Goal: Task Accomplishment & Management: Manage account settings

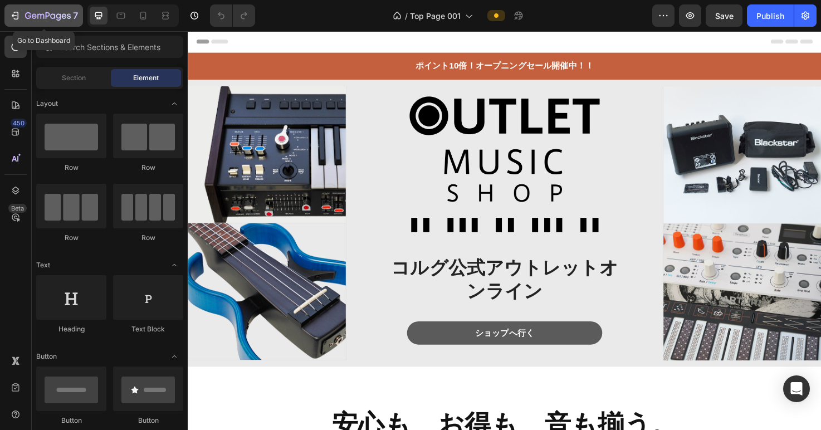
click at [38, 10] on div "7" at bounding box center [51, 15] width 53 height 13
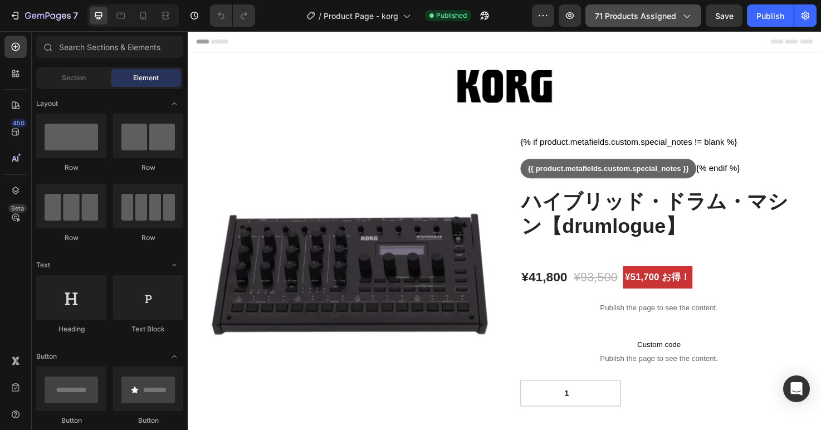
click at [651, 16] on span "71 products assigned" at bounding box center [635, 16] width 81 height 12
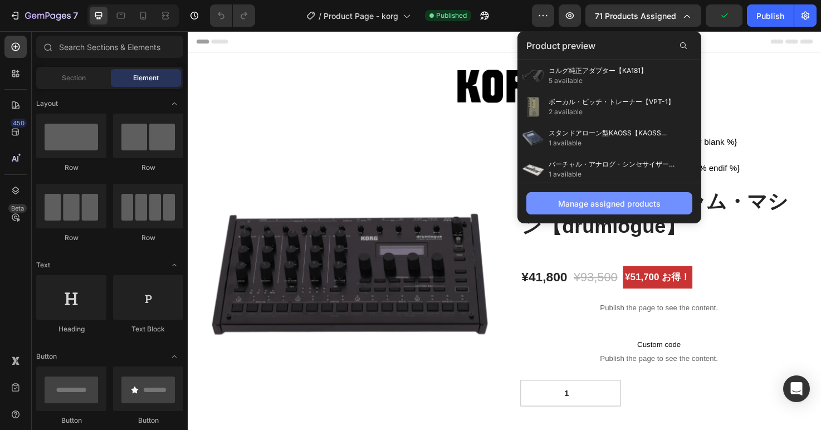
click at [624, 206] on div "Manage assigned products" at bounding box center [609, 204] width 103 height 12
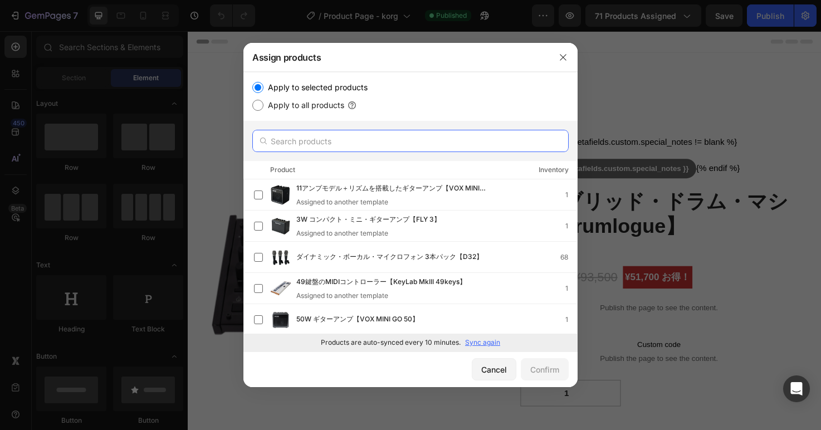
click at [391, 144] on input "text" at bounding box center [410, 141] width 316 height 22
click at [449, 144] on input "text" at bounding box center [410, 141] width 316 height 22
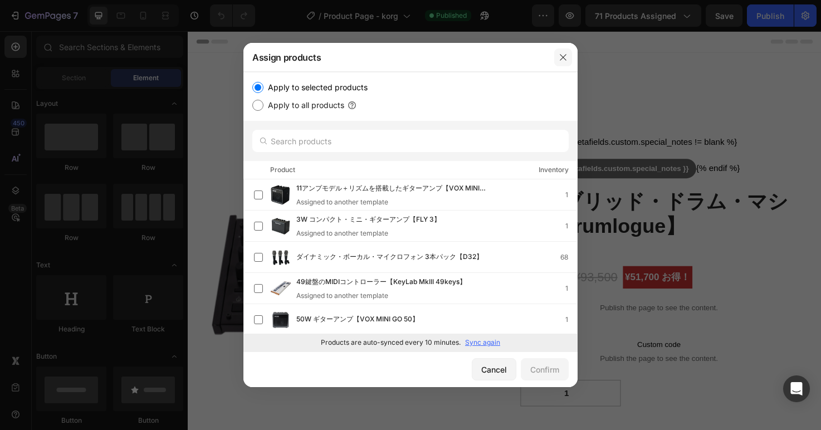
click at [567, 53] on icon "button" at bounding box center [563, 57] width 9 height 9
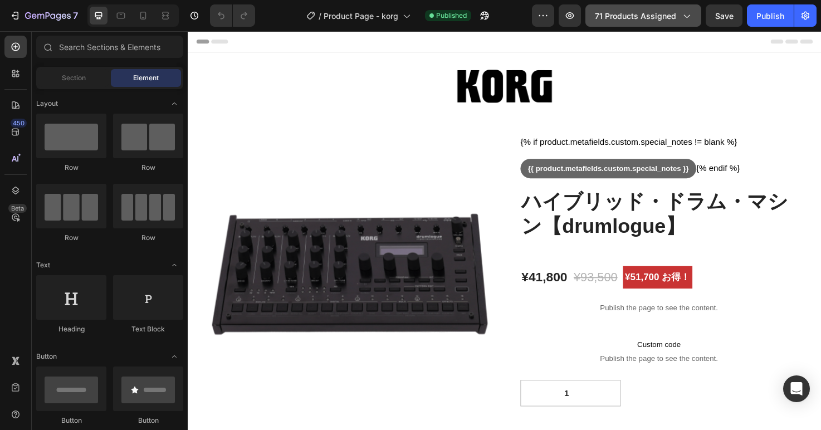
click at [676, 21] on span "71 products assigned" at bounding box center [635, 16] width 81 height 12
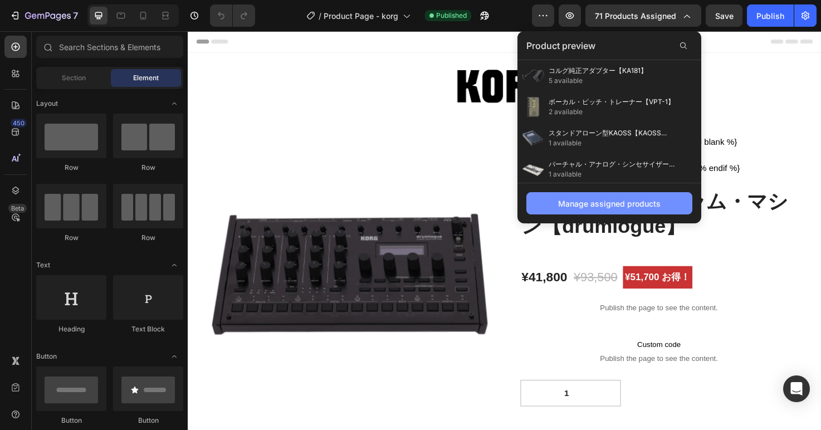
click at [623, 200] on div "Manage assigned products" at bounding box center [609, 204] width 103 height 12
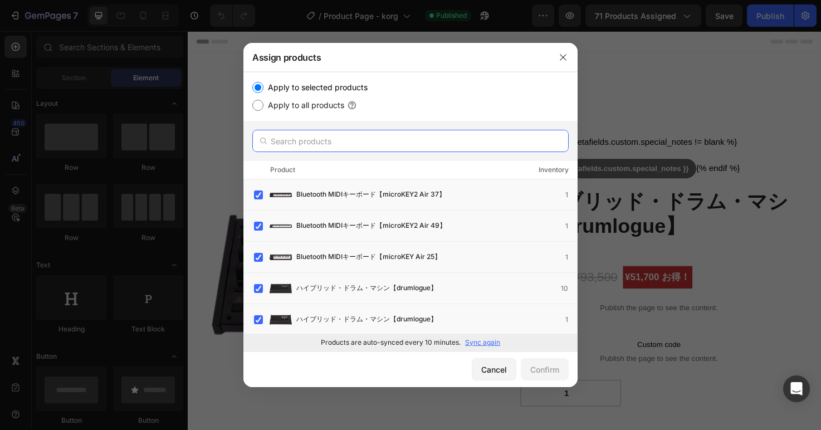
click at [300, 147] on input "text" at bounding box center [410, 141] width 316 height 22
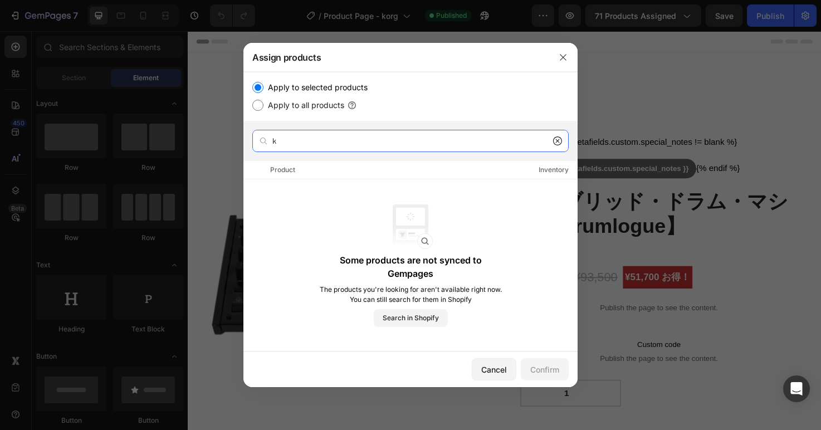
type input "か"
type input "k"
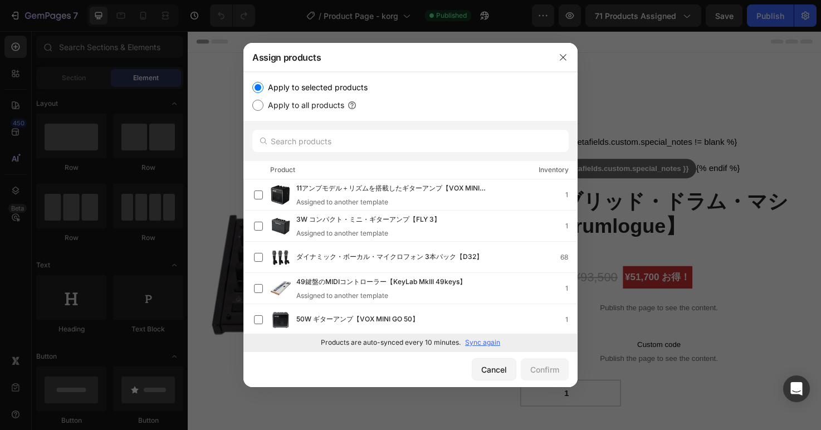
click at [487, 345] on p "Sync again" at bounding box center [482, 343] width 35 height 10
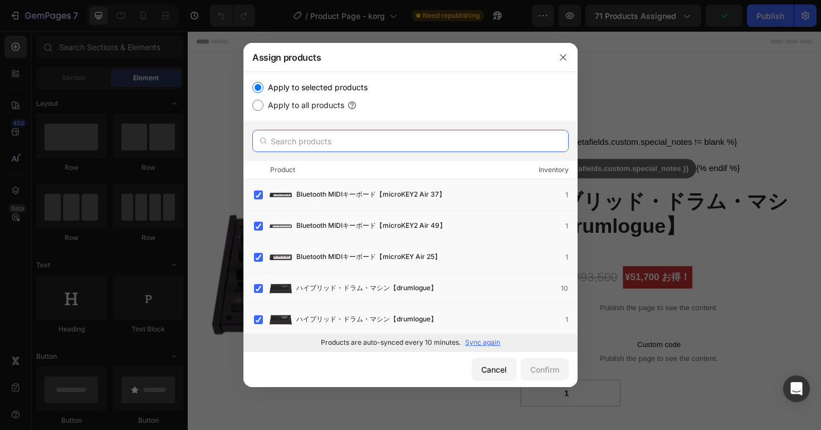
click at [315, 145] on input "text" at bounding box center [410, 141] width 316 height 22
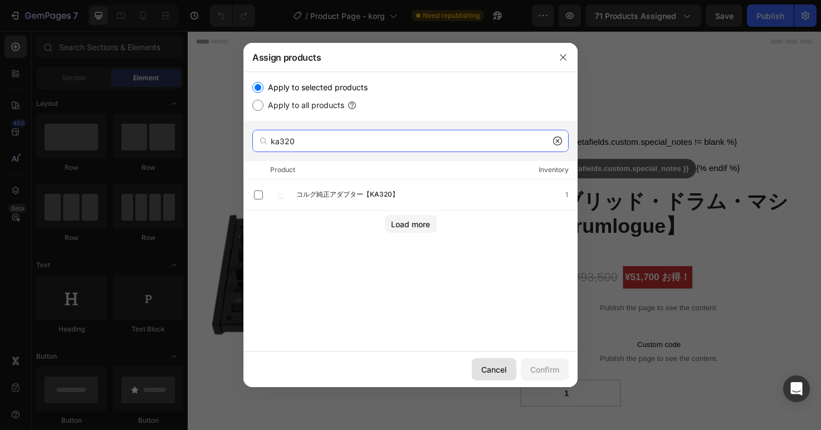
type input "ka320"
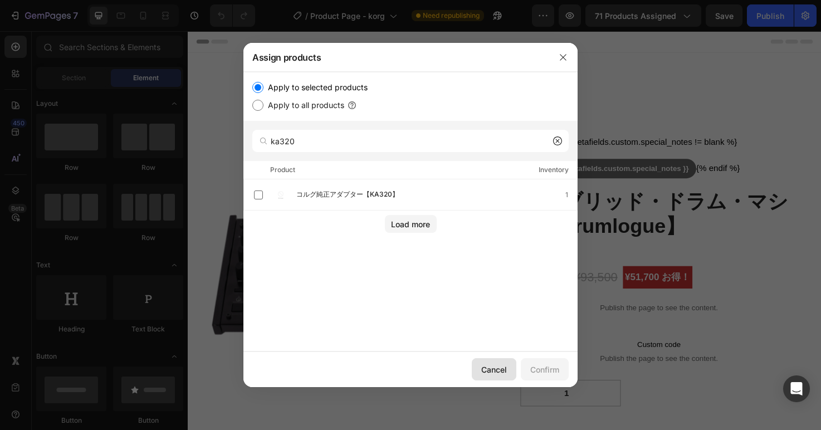
click at [486, 369] on div "Cancel" at bounding box center [494, 370] width 26 height 12
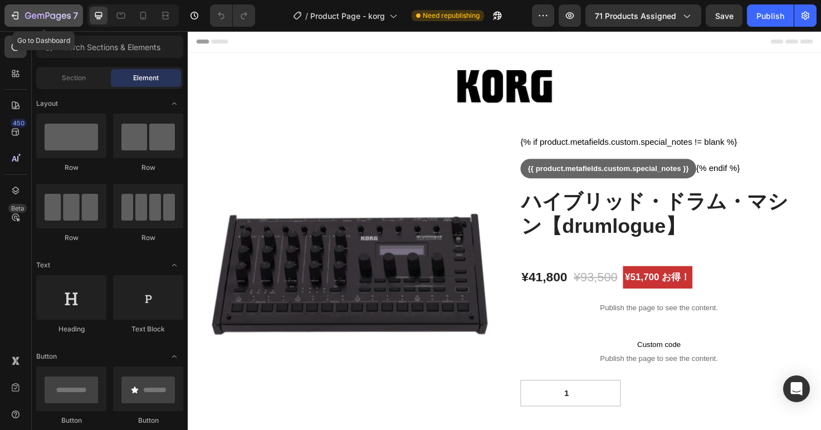
click at [13, 18] on icon "button" at bounding box center [14, 15] width 11 height 11
